Goal: Information Seeking & Learning: Learn about a topic

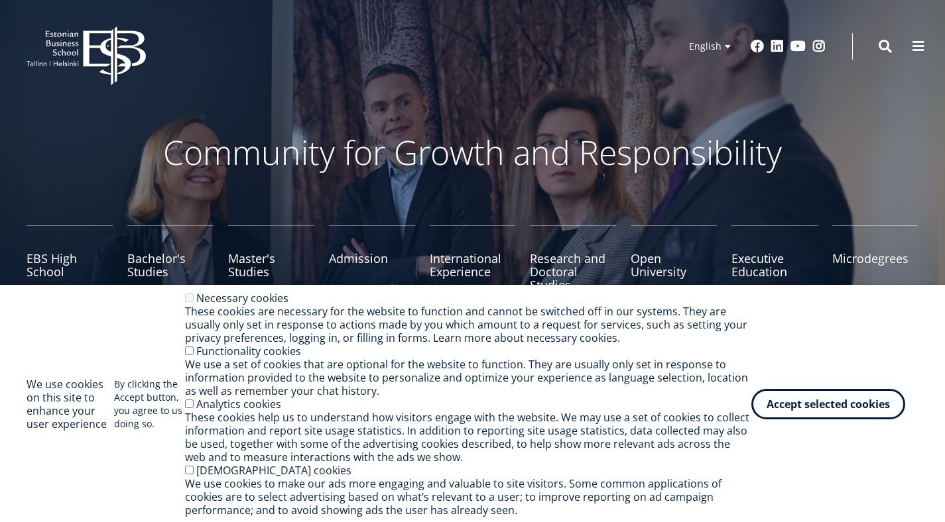
scroll to position [149, 0]
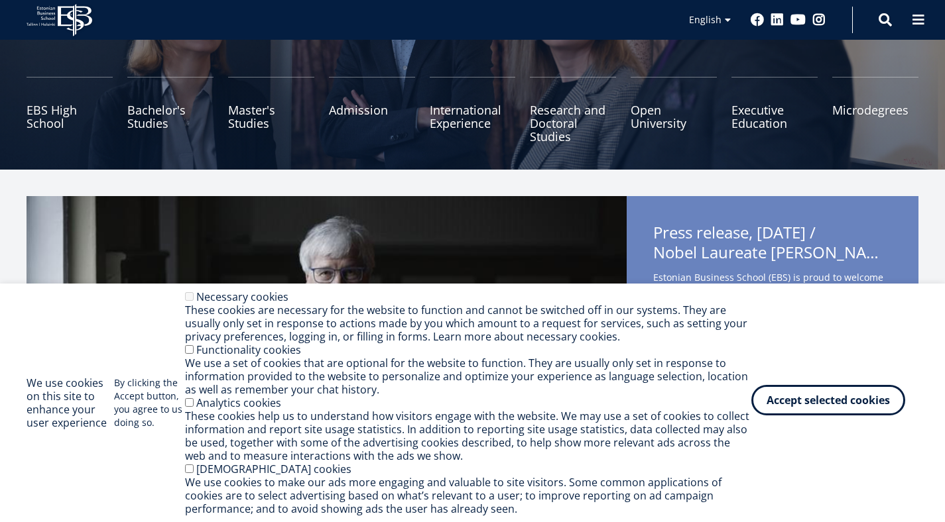
click at [859, 408] on button "Accept selected cookies" at bounding box center [828, 400] width 154 height 30
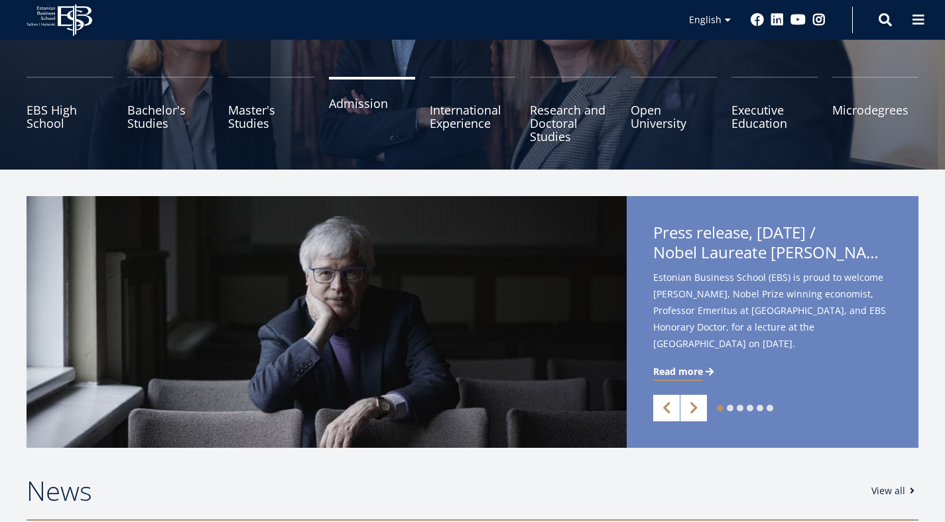
click at [372, 108] on link "Admission" at bounding box center [372, 110] width 86 height 66
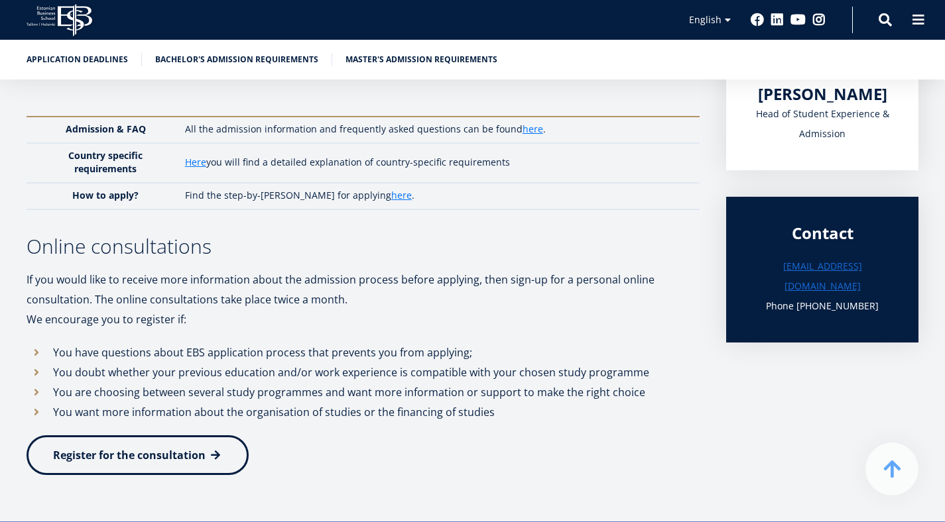
scroll to position [330, 0]
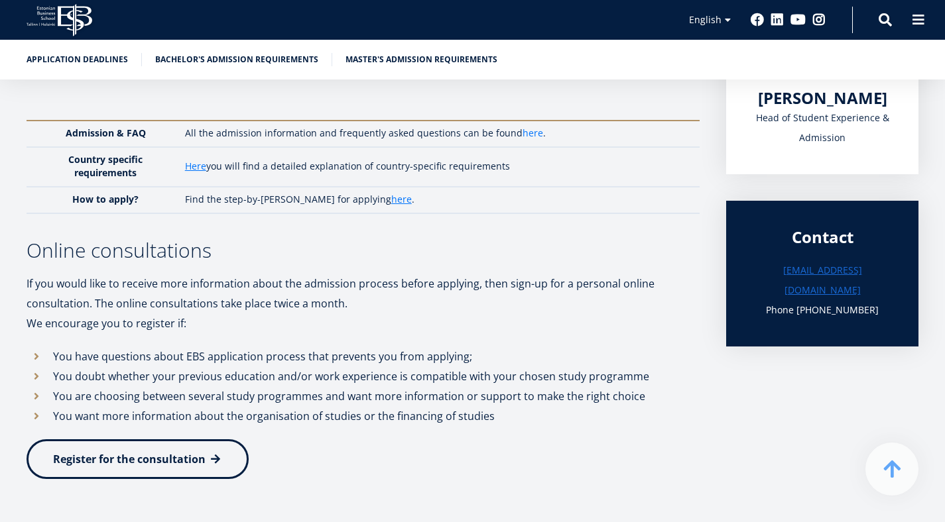
click at [543, 140] on link "here" at bounding box center [532, 133] width 21 height 13
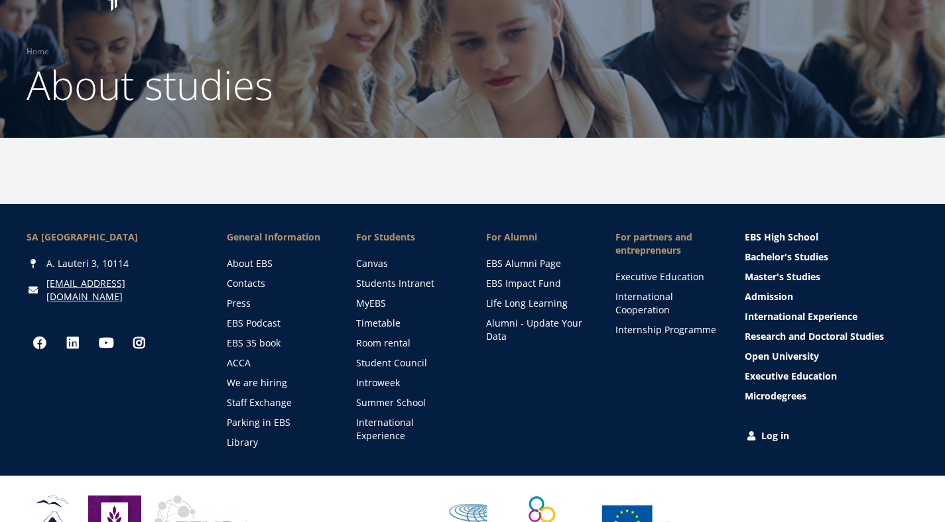
scroll to position [66, 0]
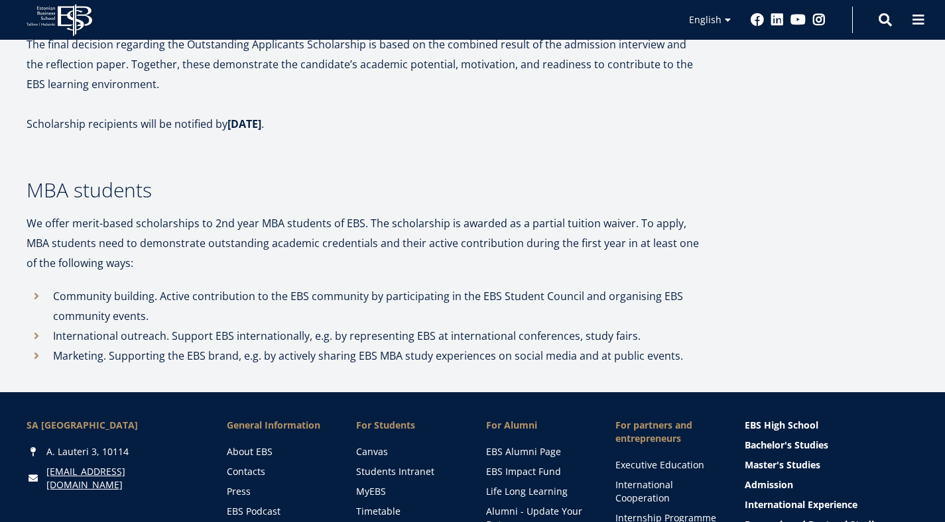
scroll to position [1335, 0]
